Goal: Task Accomplishment & Management: Manage account settings

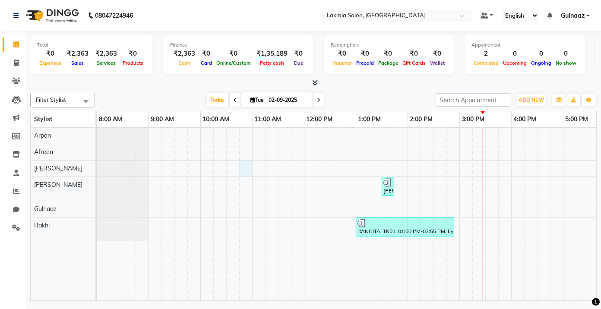
click at [239, 164] on div "[PERSON_NAME], TK02, 01:30 PM-01:45 PM, Eyebrows(S)-50,Upperlip(S)-40 RANGITA, …" at bounding box center [433, 214] width 673 height 173
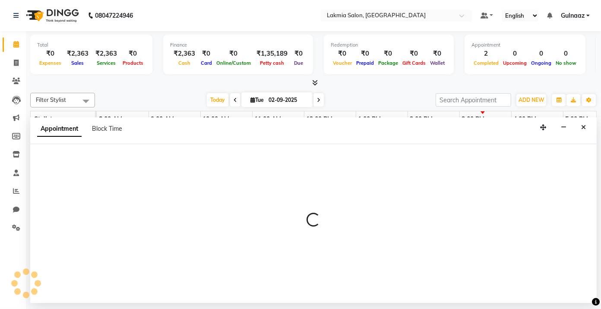
select select "79312"
select select "645"
select select "tentative"
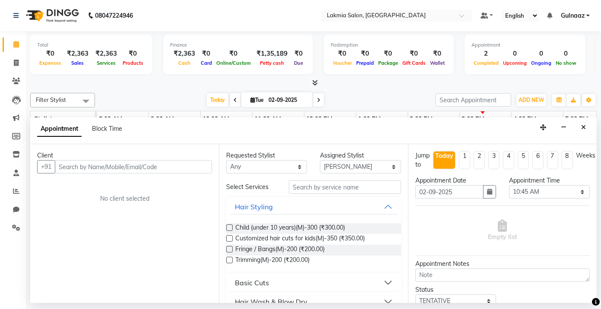
click at [169, 168] on input "text" at bounding box center [133, 166] width 157 height 13
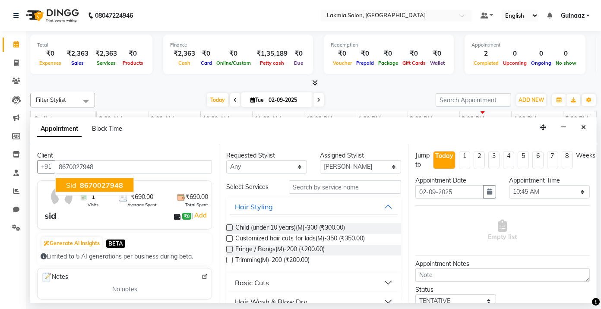
type input "8670027948"
click at [297, 167] on select "Any [PERSON_NAME] [PERSON_NAME] Rakhi [PERSON_NAME]" at bounding box center [266, 166] width 81 height 13
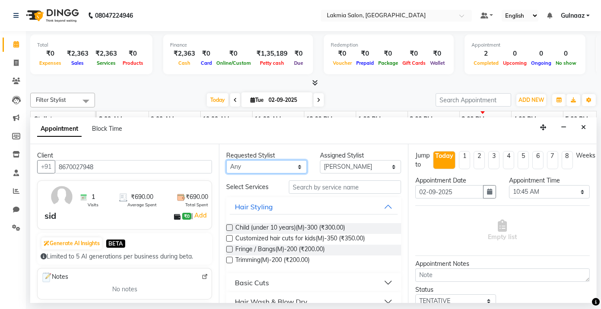
select select "79312"
click at [226, 160] on select "Any [PERSON_NAME] [PERSON_NAME] Rakhi [PERSON_NAME]" at bounding box center [266, 166] width 81 height 13
click at [379, 281] on button "Basic Cuts" at bounding box center [313, 283] width 167 height 16
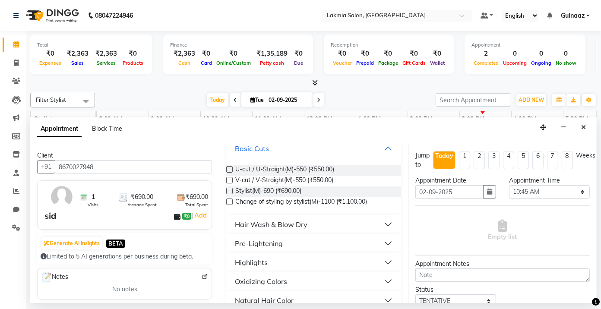
scroll to position [151, 0]
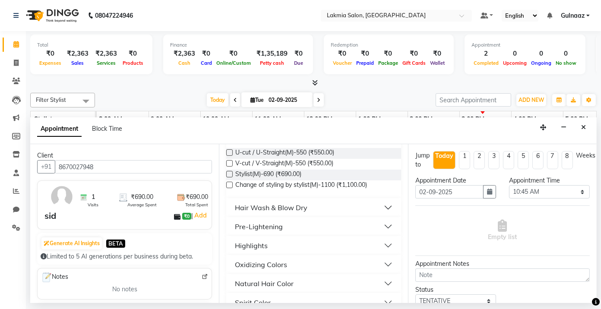
click at [229, 153] on label at bounding box center [229, 152] width 6 height 6
click at [229, 153] on input "checkbox" at bounding box center [229, 154] width 6 height 6
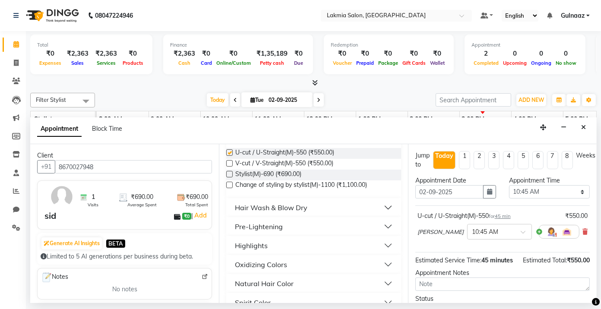
checkbox input "false"
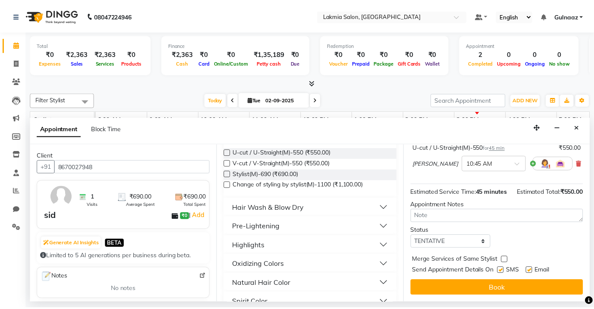
scroll to position [77, 0]
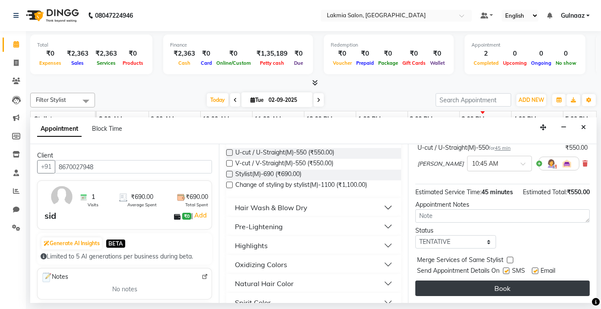
click at [498, 286] on button "Book" at bounding box center [502, 289] width 174 height 16
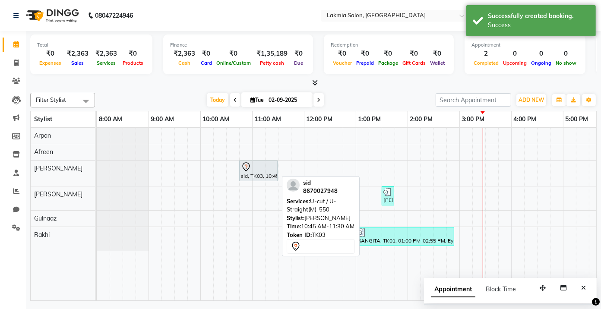
click at [256, 172] on div "sid, TK03, 10:45 AM-11:30 AM, U-cut / U-Straight(M)-550" at bounding box center [258, 171] width 37 height 18
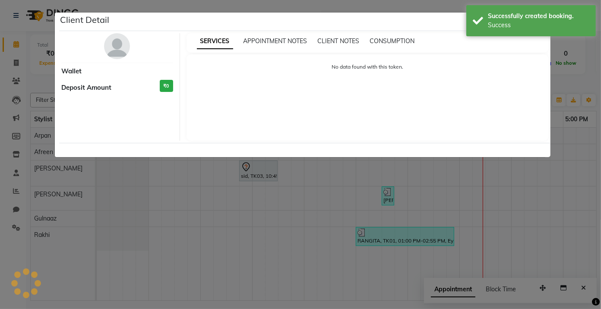
select select "7"
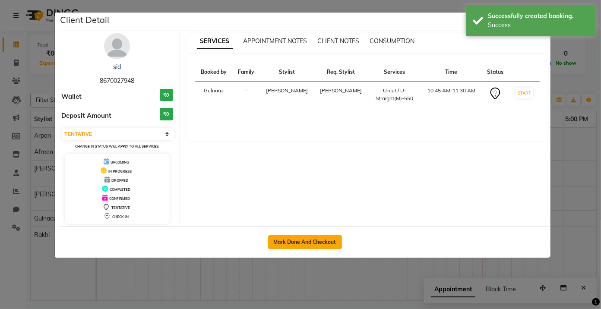
click at [306, 242] on button "Mark Done And Checkout" at bounding box center [305, 242] width 74 height 14
select select "service"
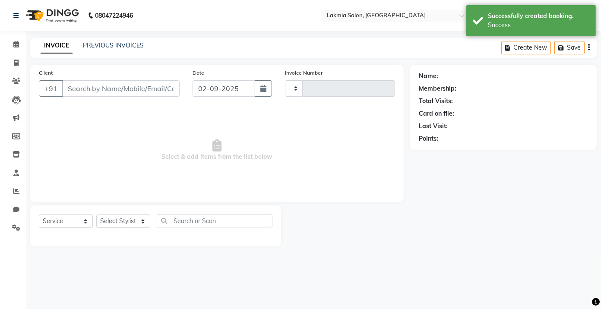
type input "0225"
select select "8235"
type input "8670027948"
select select "79312"
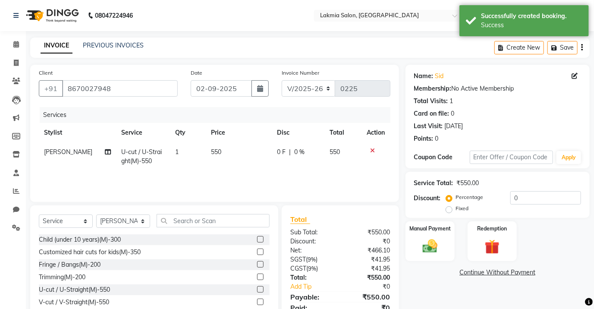
click at [229, 150] on td "550" at bounding box center [239, 156] width 66 height 28
select select "79312"
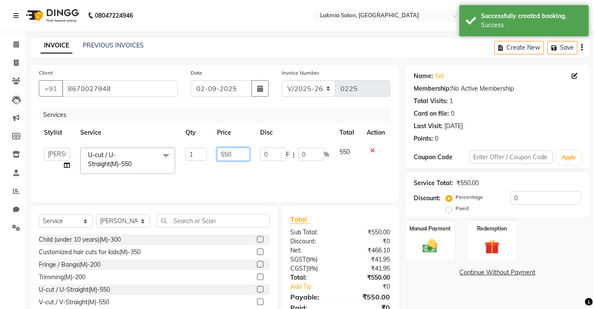
click at [236, 154] on input "550" at bounding box center [233, 154] width 33 height 13
type input "5"
type input "400"
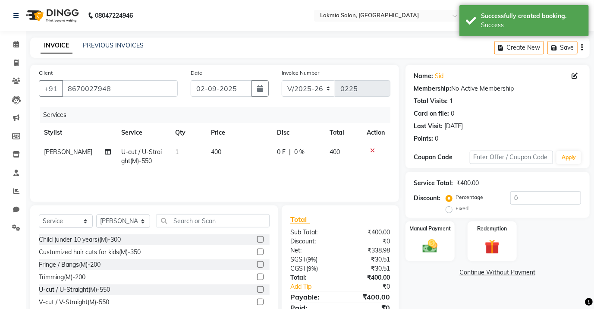
click at [307, 182] on div "Services Stylist Service Qty Price Disc Total Action [PERSON_NAME] U-cut / U-St…" at bounding box center [215, 150] width 352 height 86
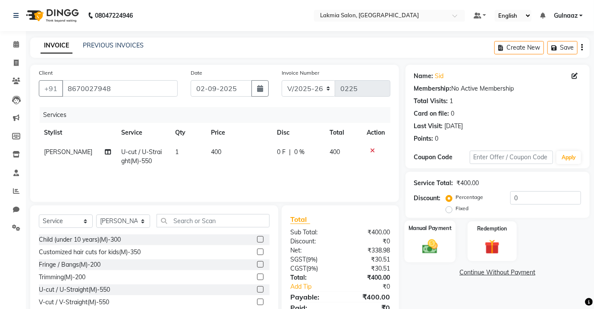
click at [424, 238] on img at bounding box center [430, 246] width 25 height 18
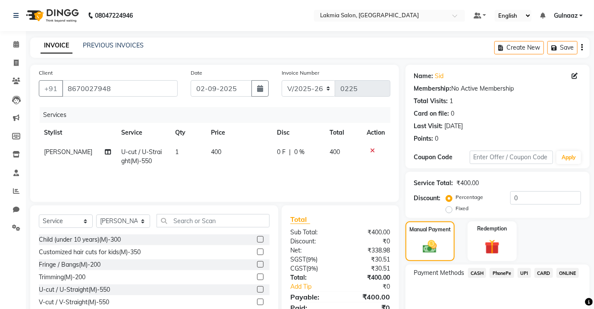
click at [505, 274] on span "PhonePe" at bounding box center [502, 273] width 25 height 10
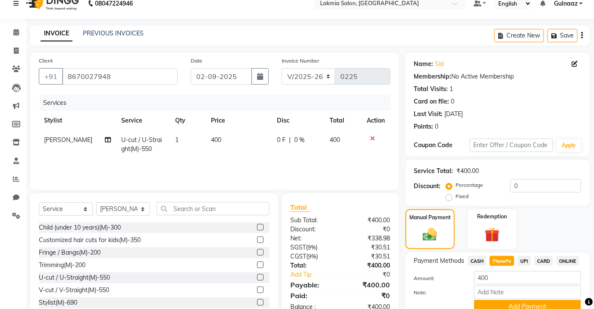
scroll to position [51, 0]
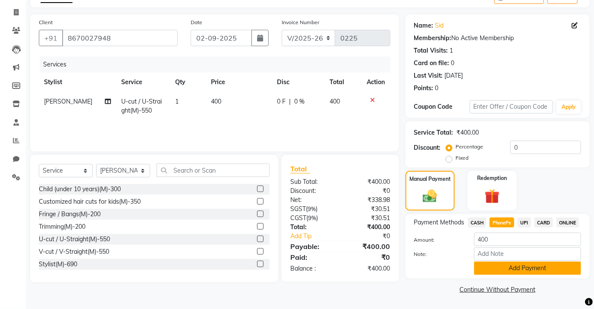
click at [528, 265] on button "Add Payment" at bounding box center [527, 268] width 107 height 13
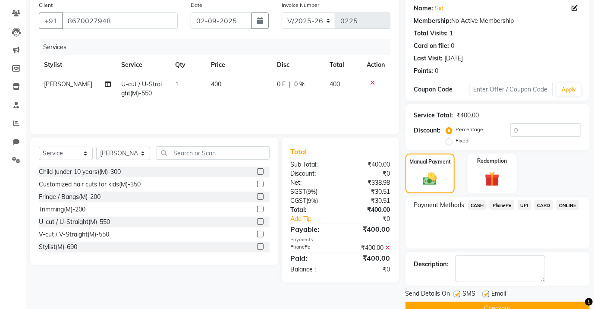
scroll to position [86, 0]
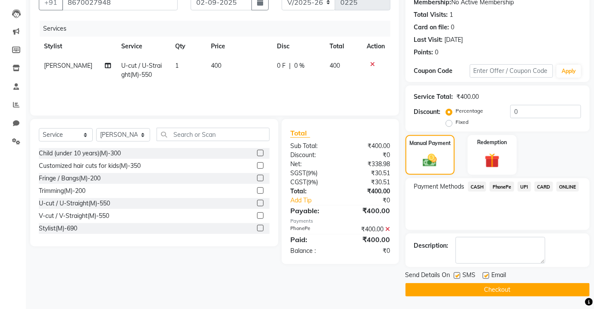
click at [483, 274] on label at bounding box center [486, 275] width 6 height 6
click at [483, 274] on input "checkbox" at bounding box center [486, 276] width 6 height 6
checkbox input "false"
click at [486, 289] on button "Checkout" at bounding box center [498, 289] width 184 height 13
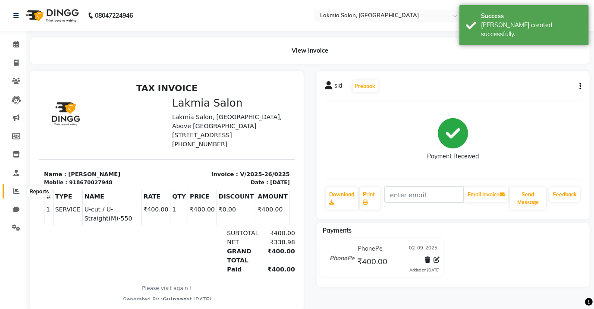
click at [17, 196] on span at bounding box center [16, 191] width 15 height 10
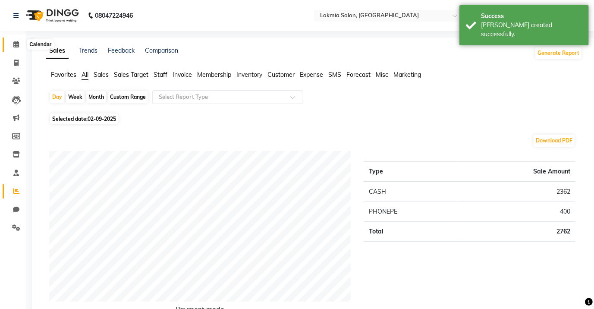
click at [13, 43] on icon at bounding box center [16, 44] width 6 height 6
